Goal: Task Accomplishment & Management: Use online tool/utility

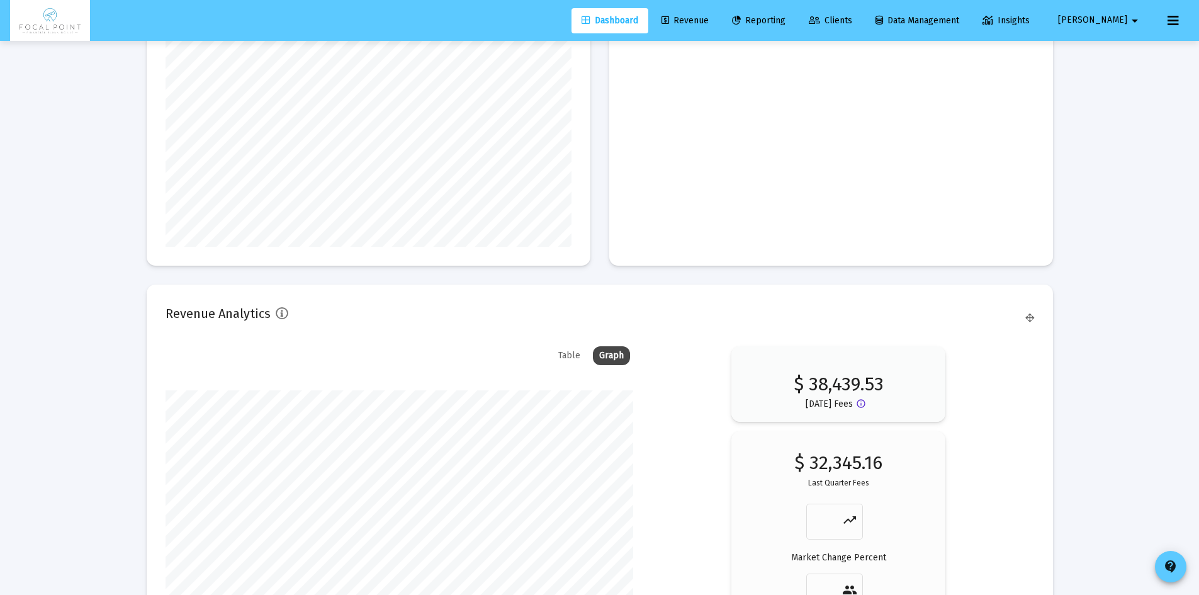
click at [719, 29] on link "Revenue" at bounding box center [685, 20] width 67 height 25
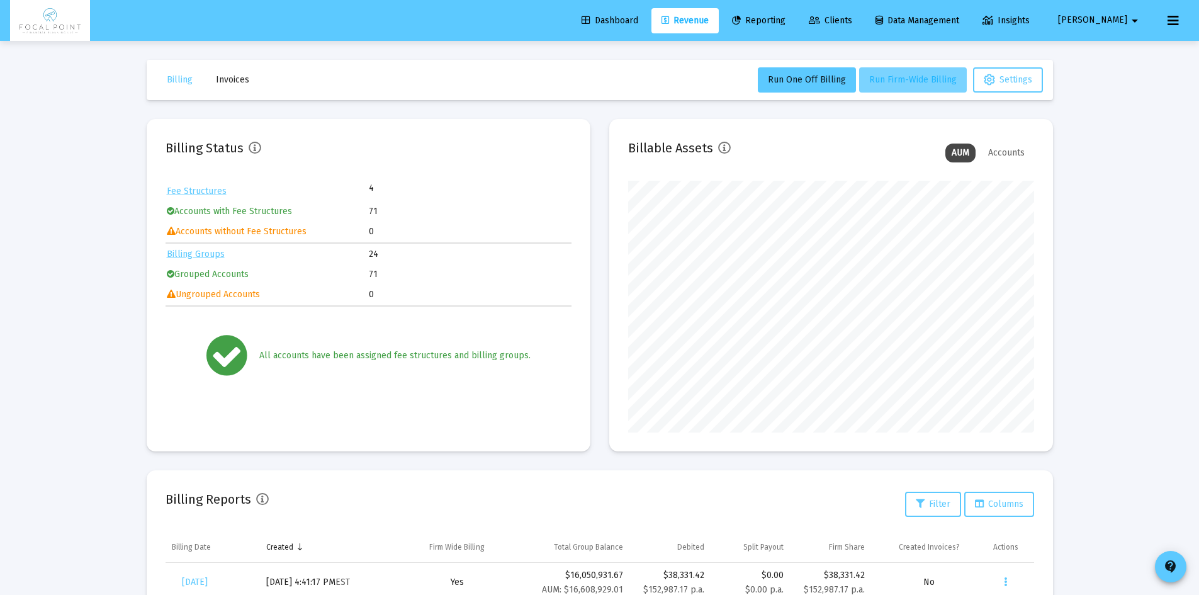
click at [890, 88] on button "Run Firm-Wide Billing" at bounding box center [913, 79] width 108 height 25
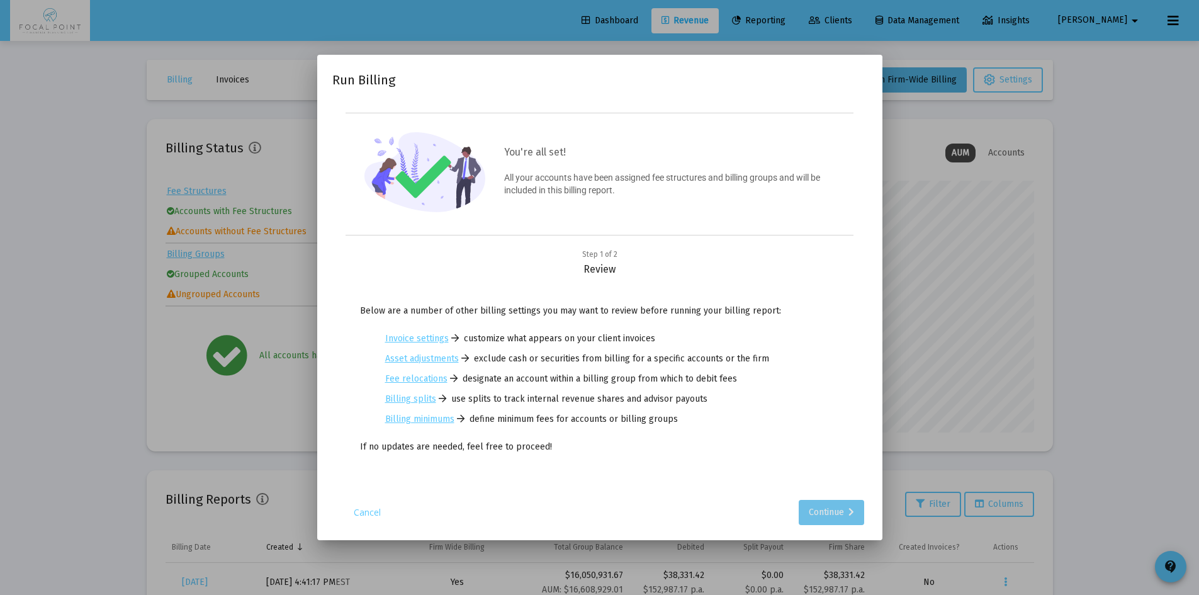
click at [819, 503] on div "Continue" at bounding box center [831, 512] width 45 height 25
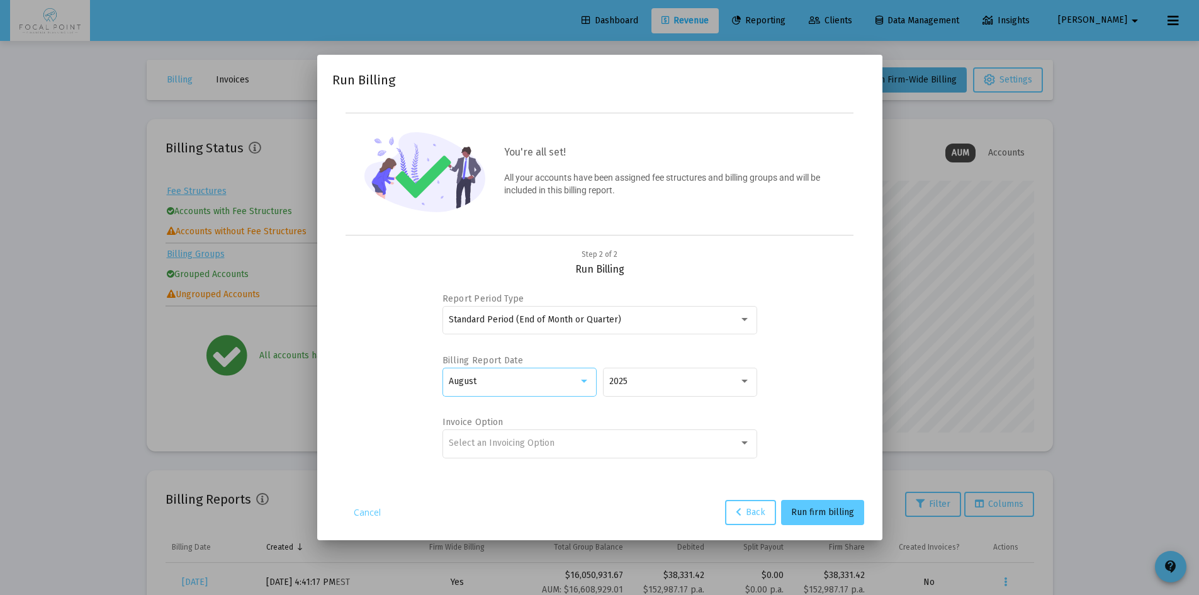
click at [550, 377] on div "August" at bounding box center [514, 382] width 130 height 10
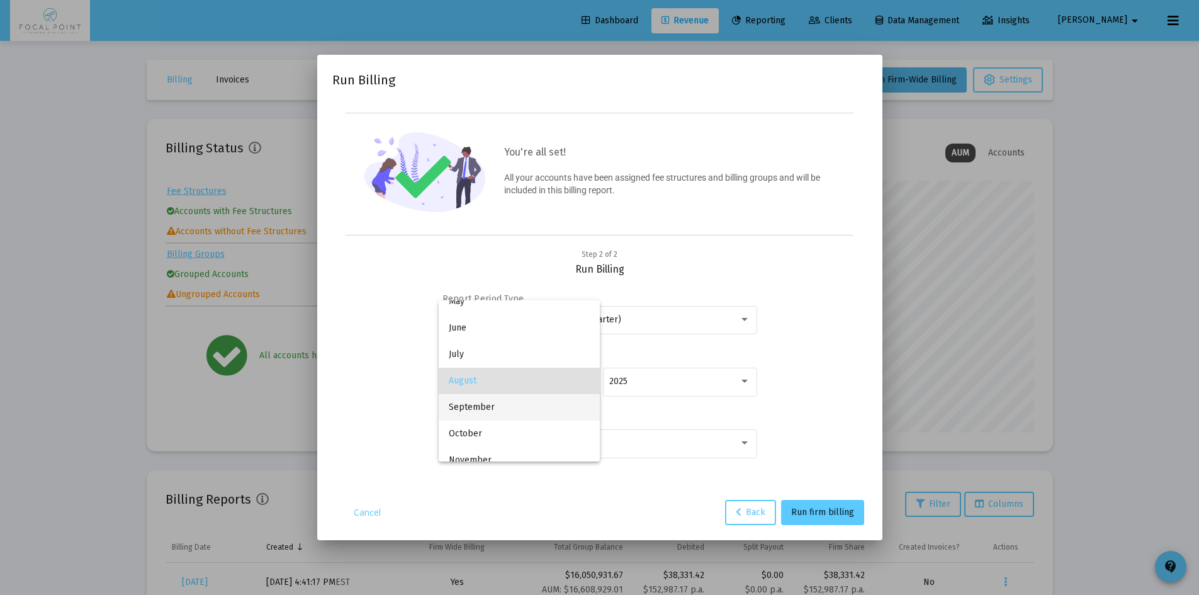
click at [476, 411] on span "September" at bounding box center [519, 407] width 141 height 26
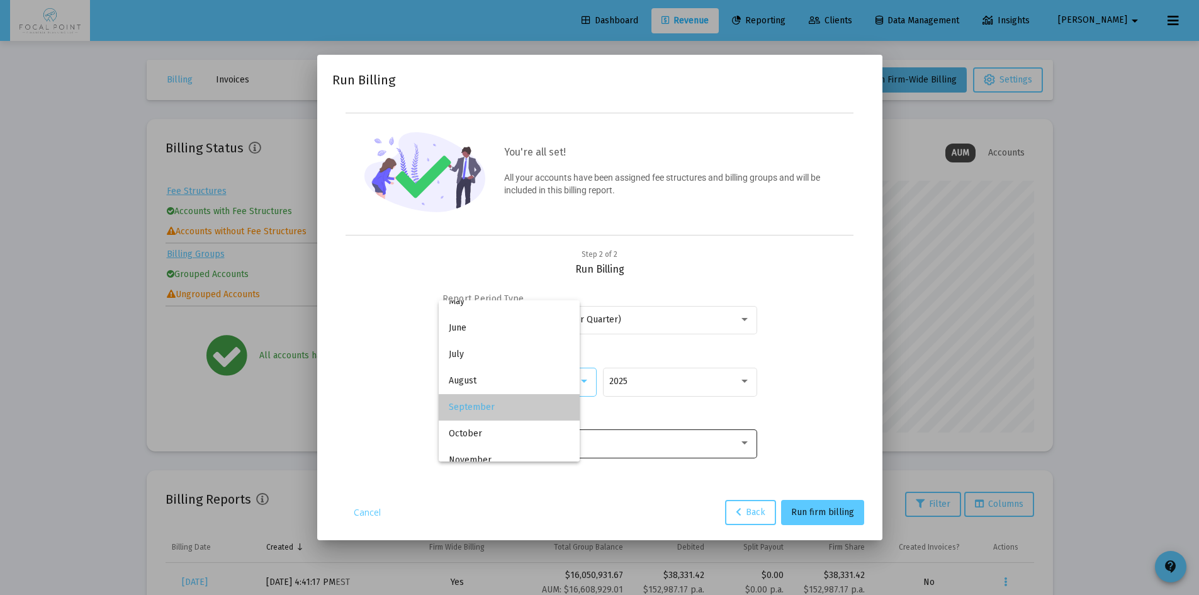
click at [529, 456] on div "Select an Invoicing Option" at bounding box center [600, 443] width 302 height 31
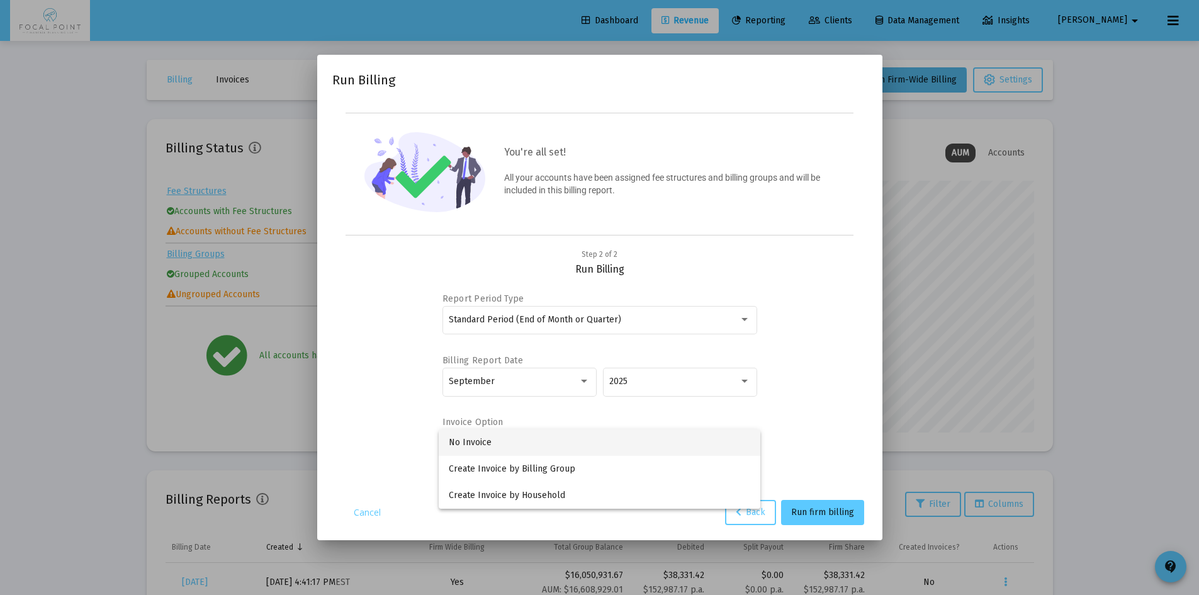
click at [513, 442] on span "No Invoice" at bounding box center [600, 442] width 302 height 26
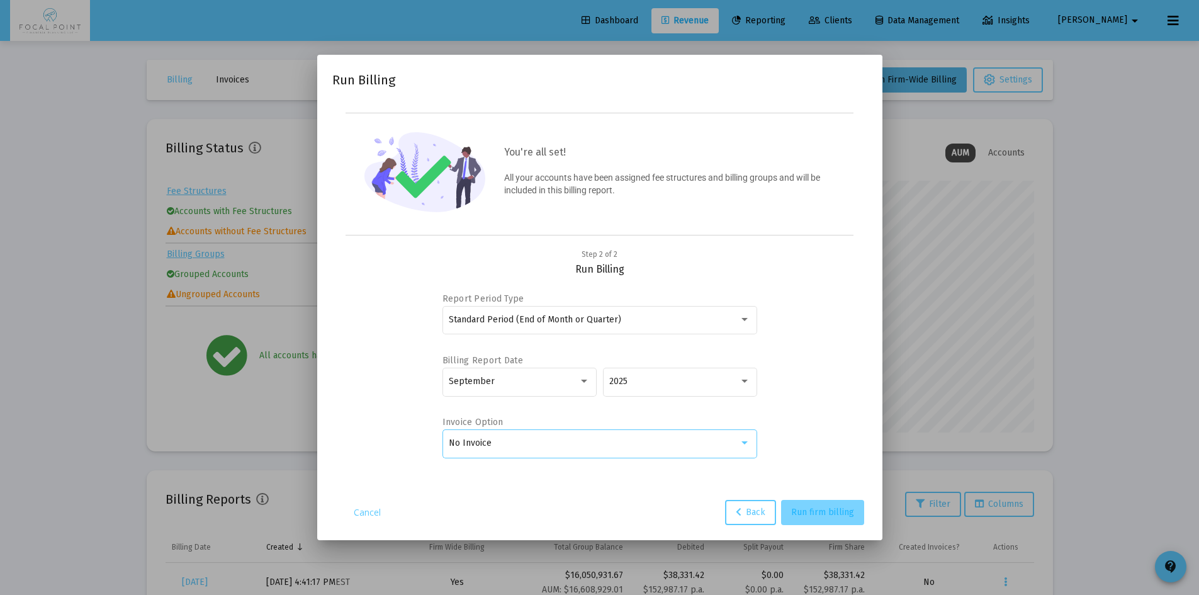
click at [829, 505] on button "Run firm billing" at bounding box center [822, 512] width 83 height 25
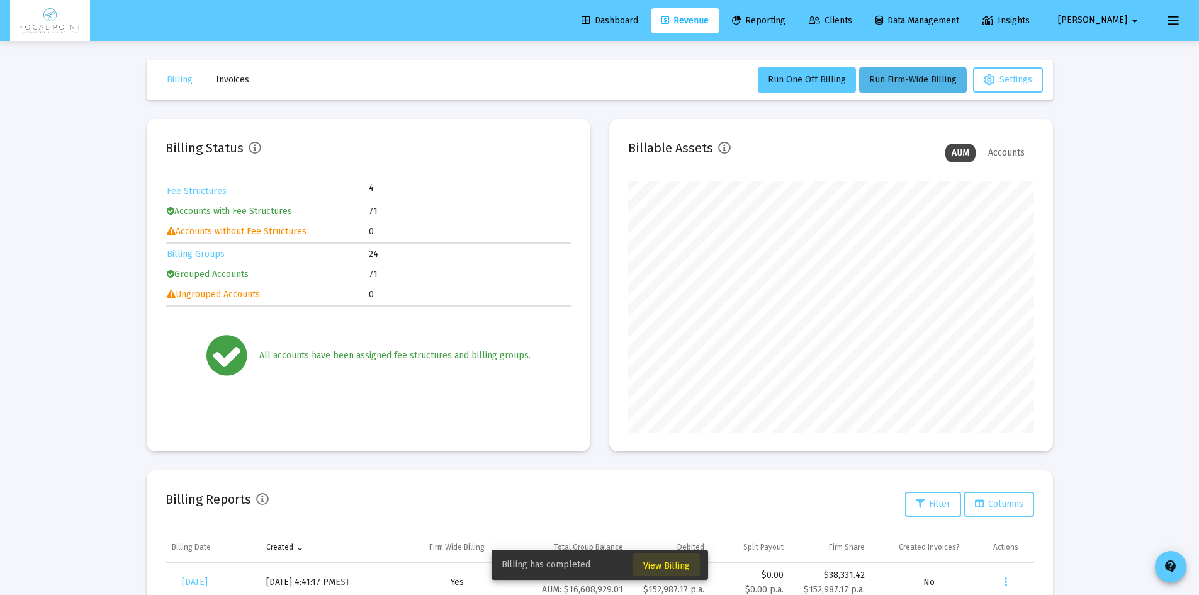
click at [655, 557] on button "View Billing" at bounding box center [666, 564] width 67 height 23
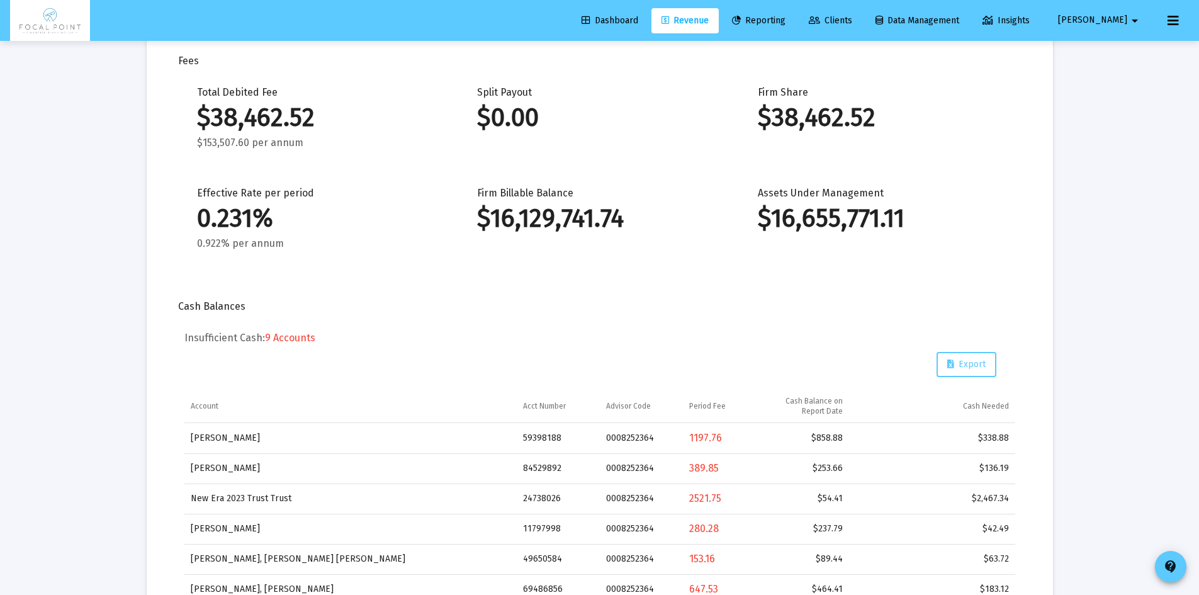
scroll to position [32, 0]
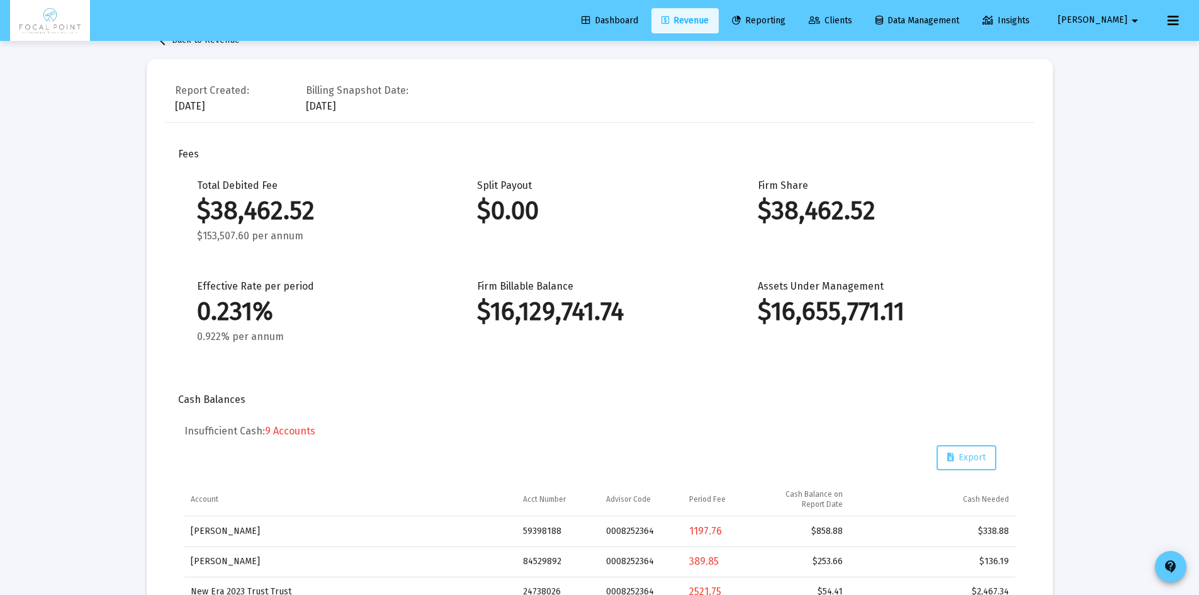
click at [703, 24] on span "Revenue" at bounding box center [685, 20] width 47 height 11
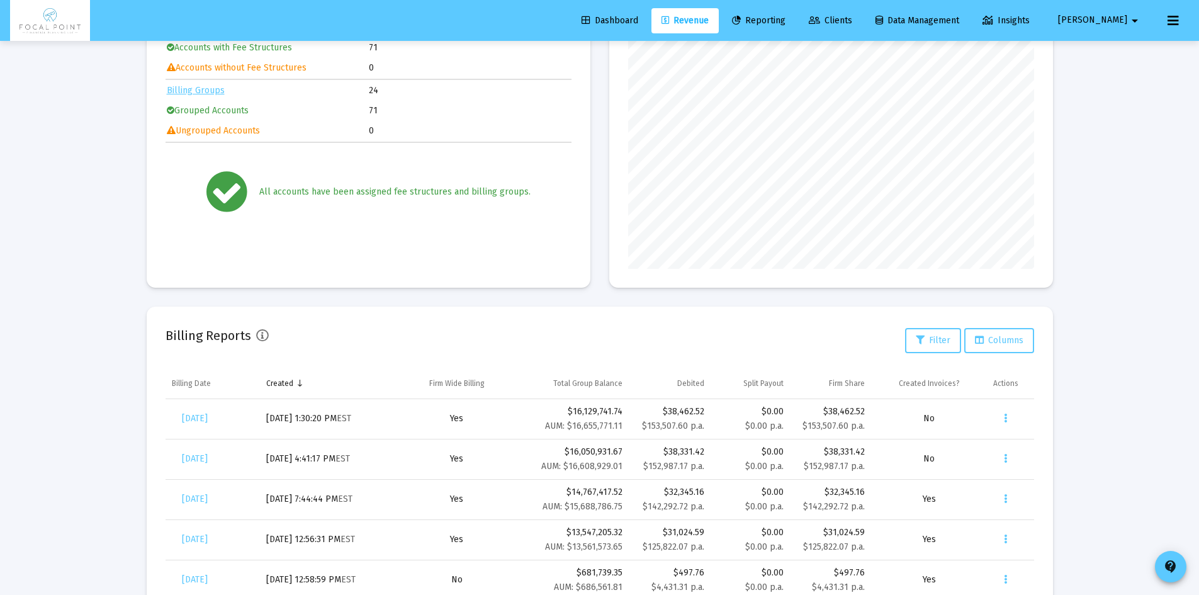
scroll to position [242, 0]
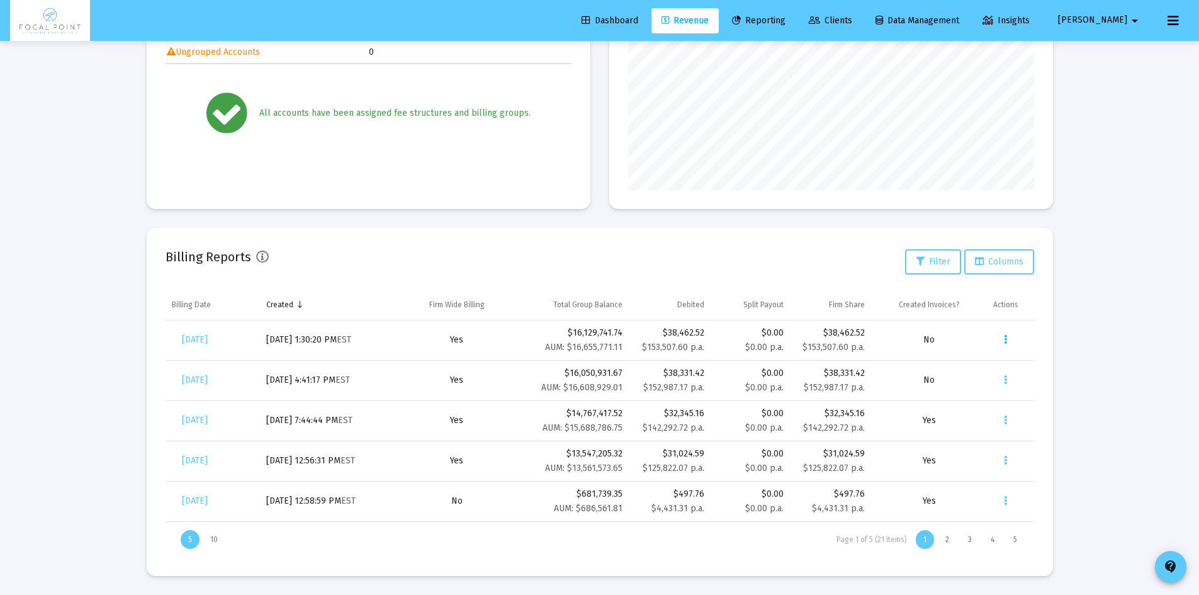
click at [1009, 336] on button "Data grid" at bounding box center [1006, 339] width 25 height 25
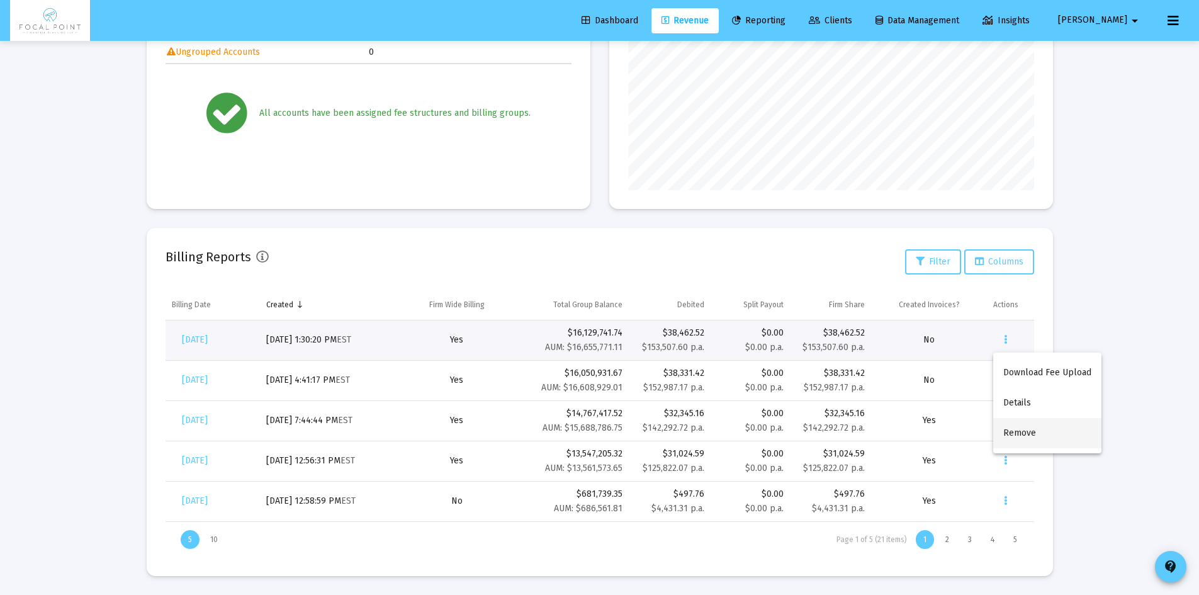
click at [1029, 431] on button "Remove" at bounding box center [1048, 433] width 108 height 30
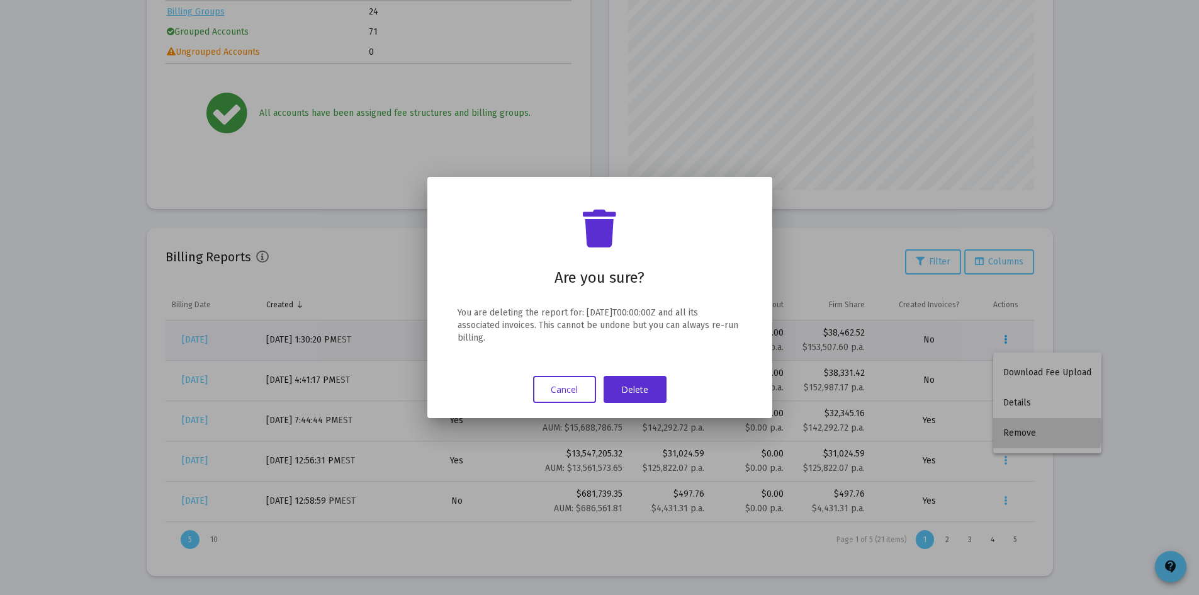
scroll to position [0, 0]
click at [662, 386] on button "Delete" at bounding box center [635, 389] width 63 height 27
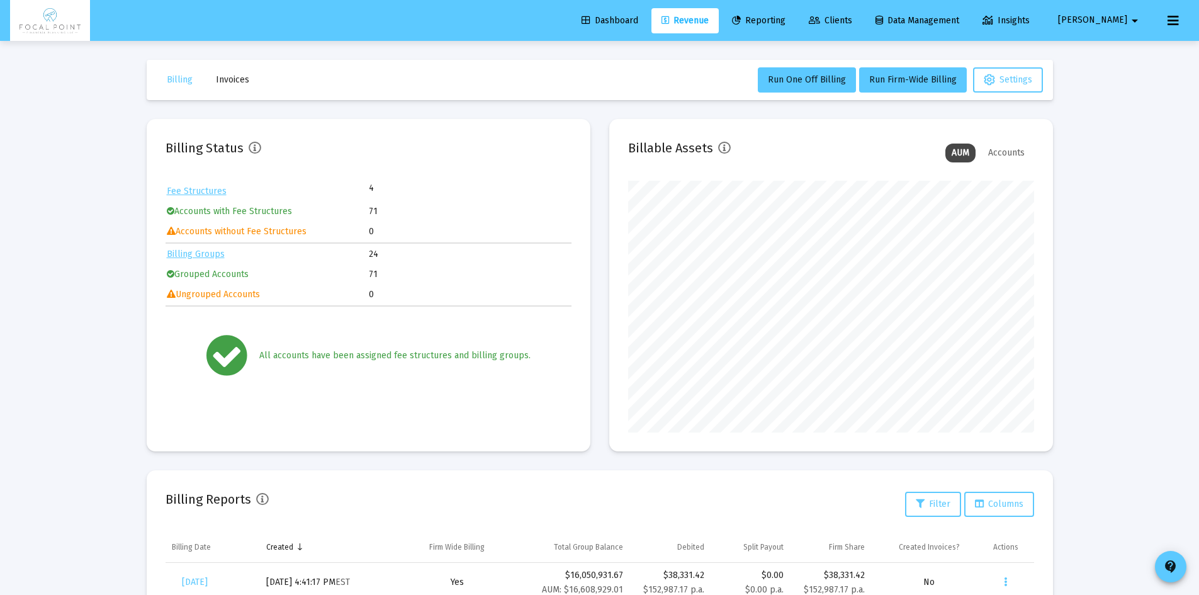
click at [630, 17] on span "Dashboard" at bounding box center [610, 20] width 57 height 11
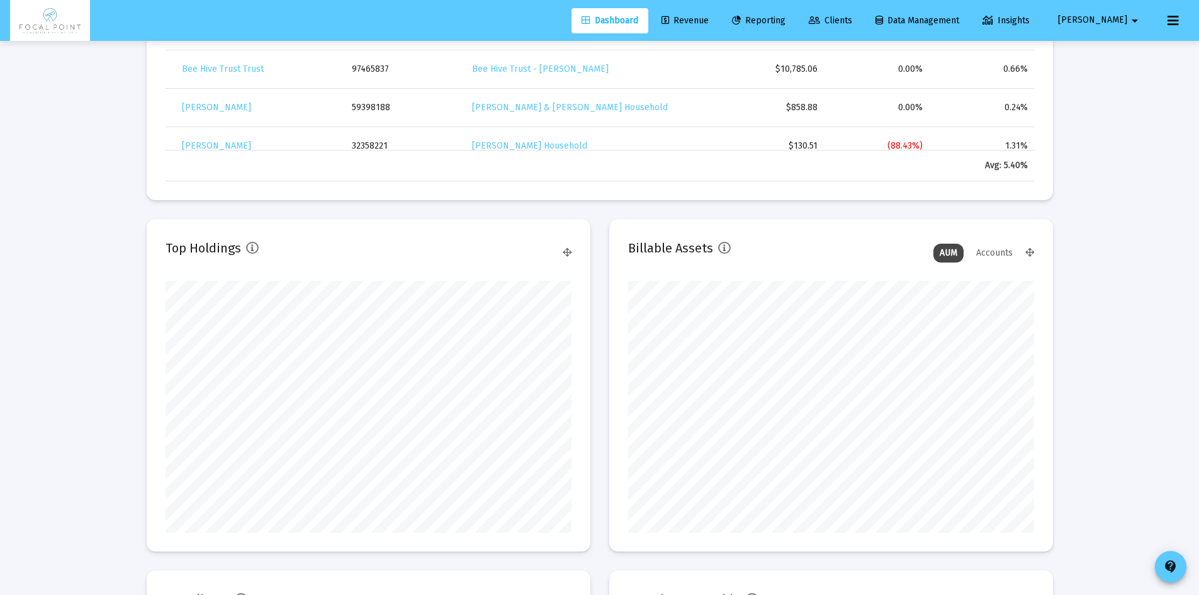
scroll to position [747, 0]
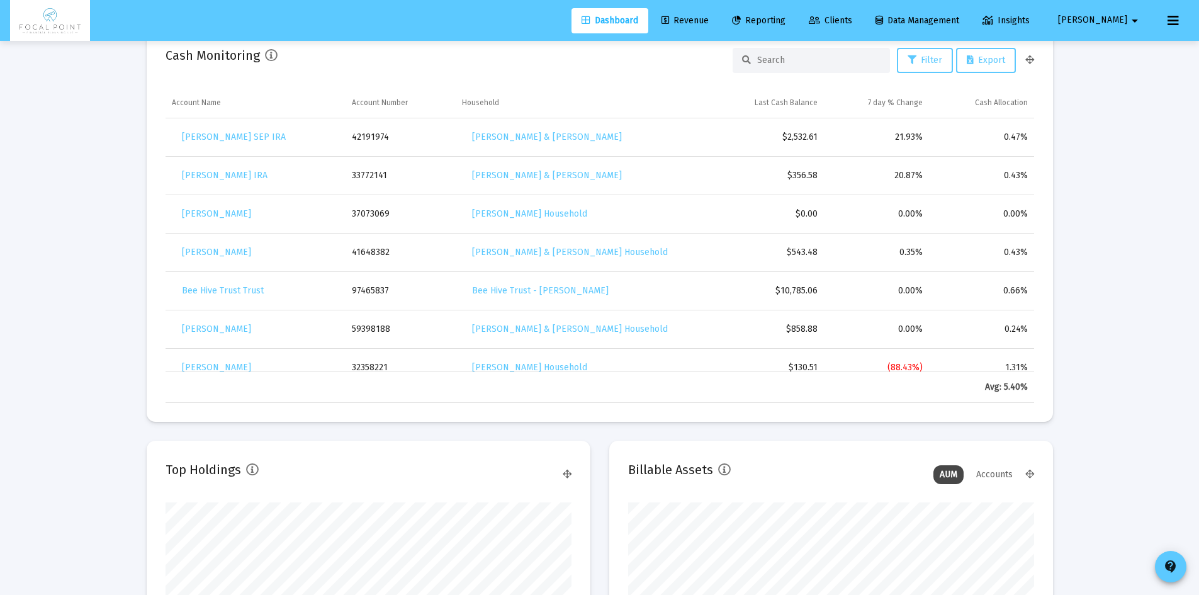
click at [626, 25] on span "Dashboard" at bounding box center [610, 20] width 57 height 11
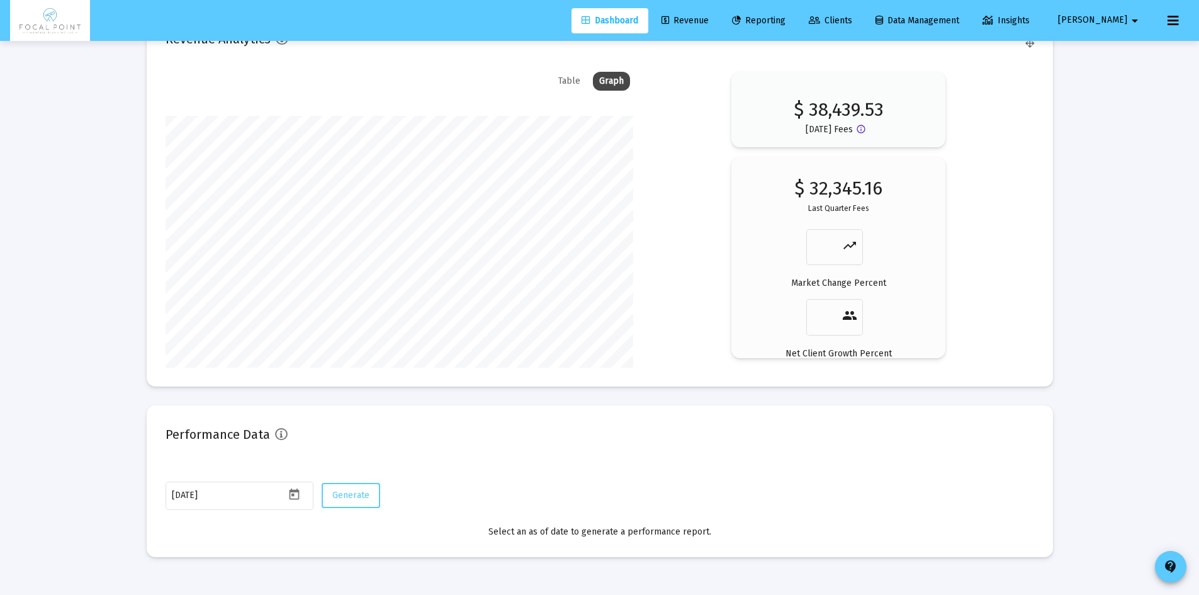
scroll to position [1629, 0]
